Goal: Task Accomplishment & Management: Manage account settings

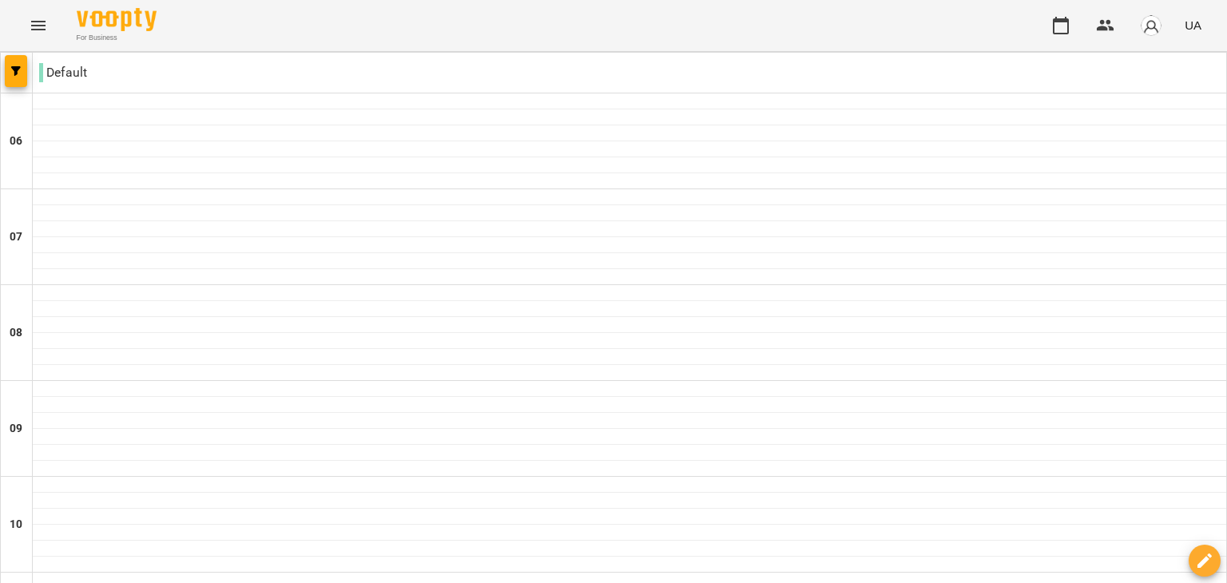
scroll to position [1118, 0]
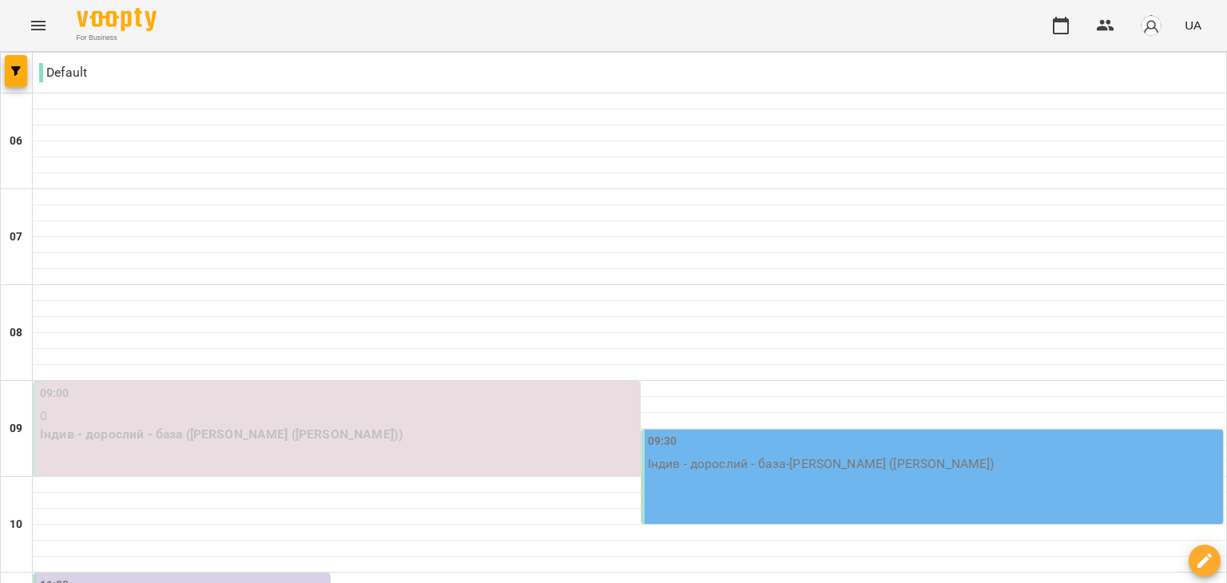
scroll to position [878, 0]
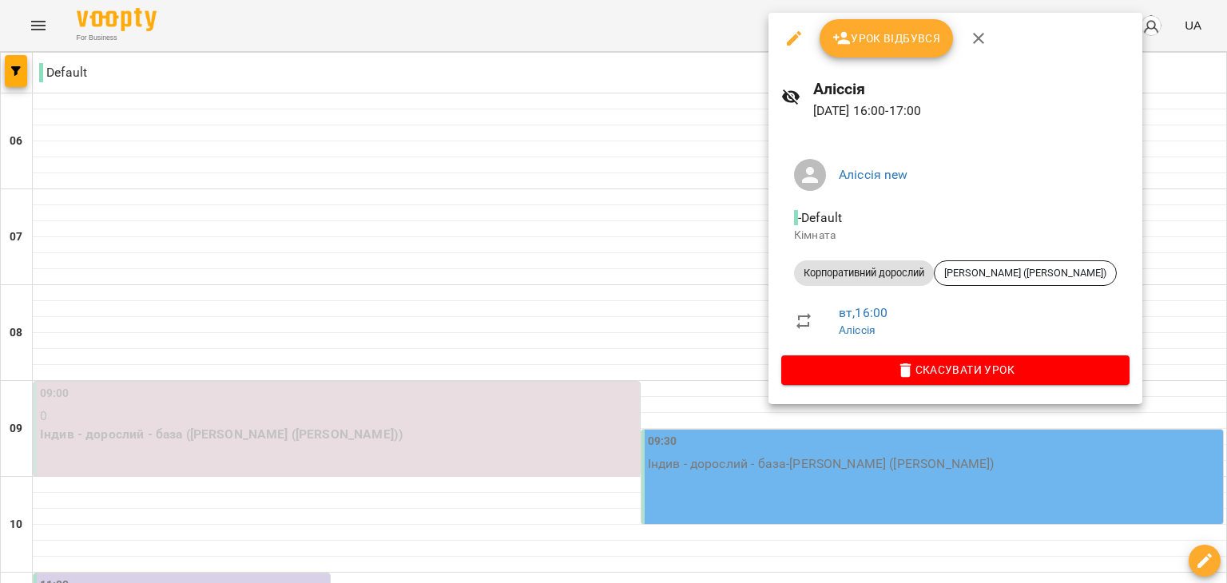
click at [853, 38] on span "Урок відбувся" at bounding box center [886, 38] width 109 height 19
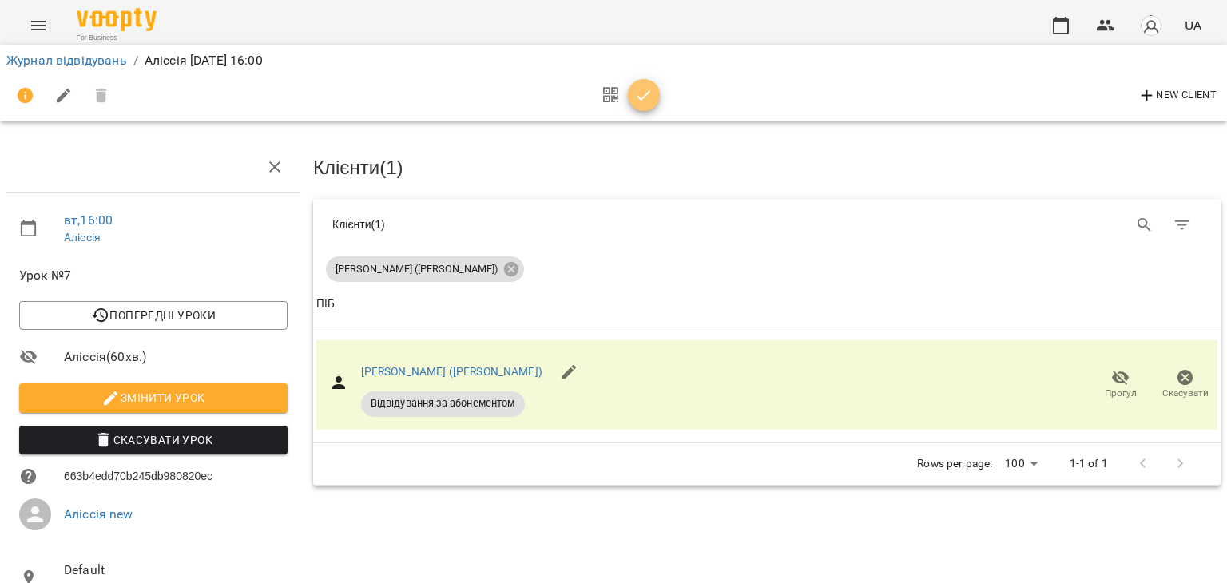
click at [652, 94] on icon "button" at bounding box center [643, 95] width 19 height 19
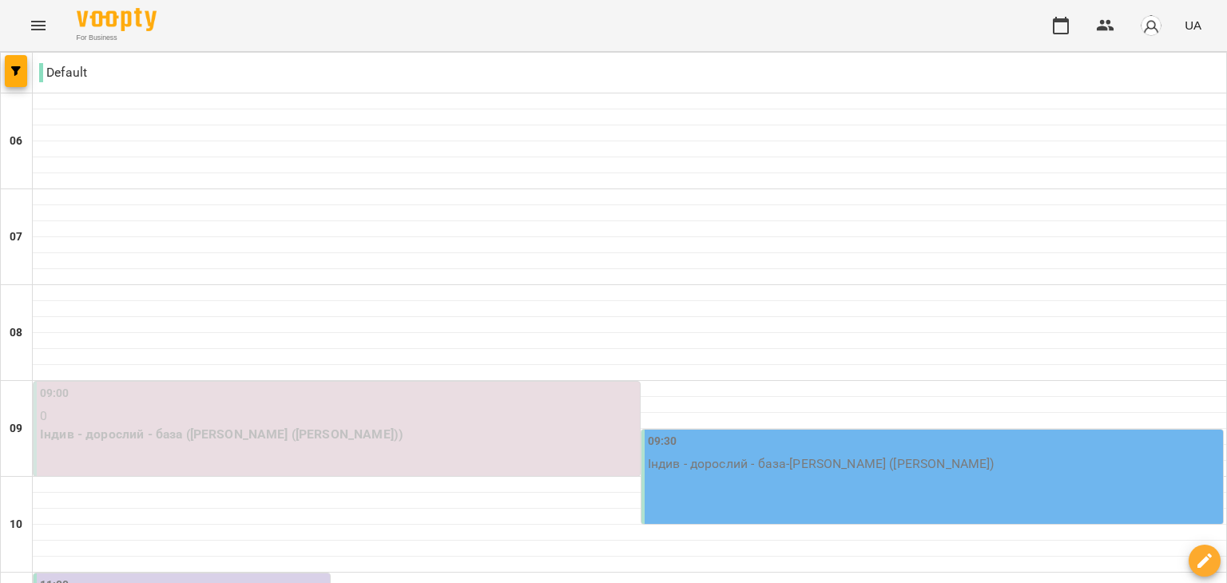
scroll to position [958, 0]
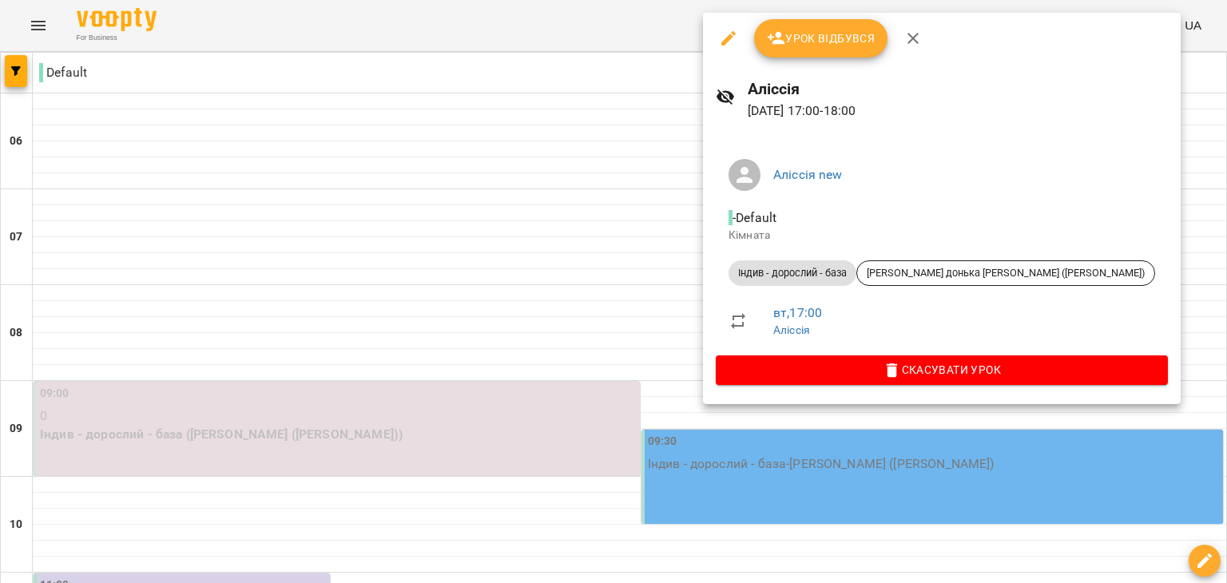
click at [823, 29] on span "Урок відбувся" at bounding box center [821, 38] width 109 height 19
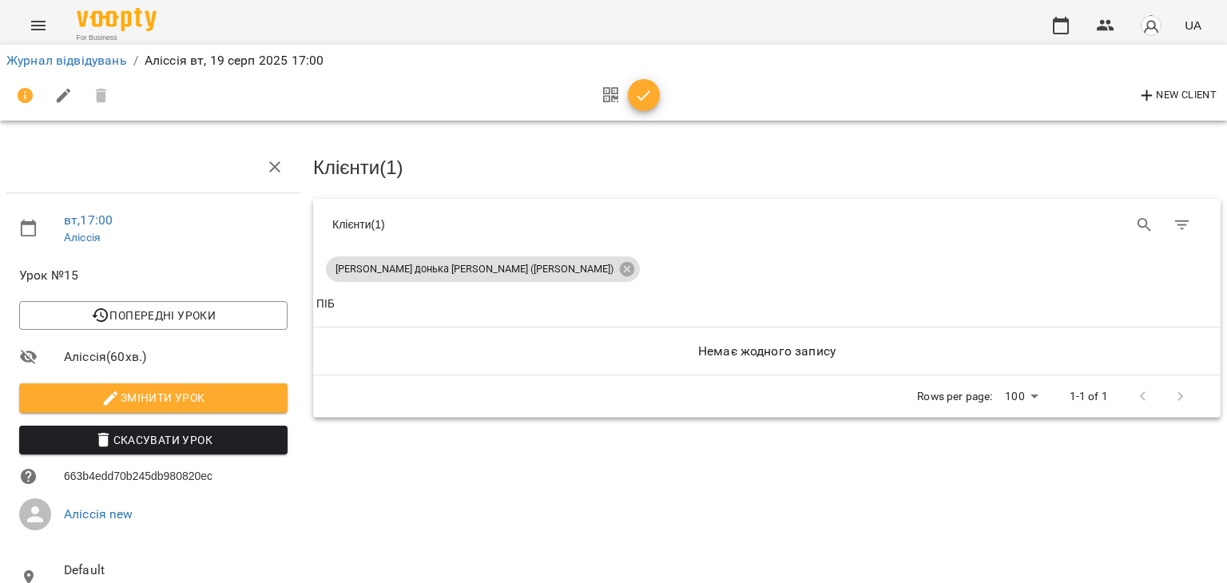
click at [641, 81] on button "button" at bounding box center [644, 95] width 32 height 32
